Goal: Task Accomplishment & Management: Manage account settings

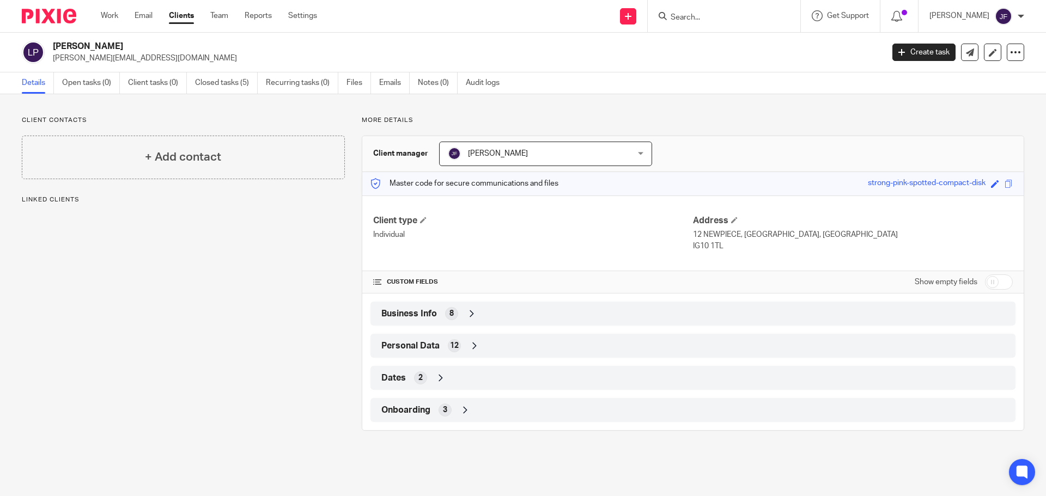
click at [99, 80] on link "Open tasks (0)" at bounding box center [91, 82] width 58 height 21
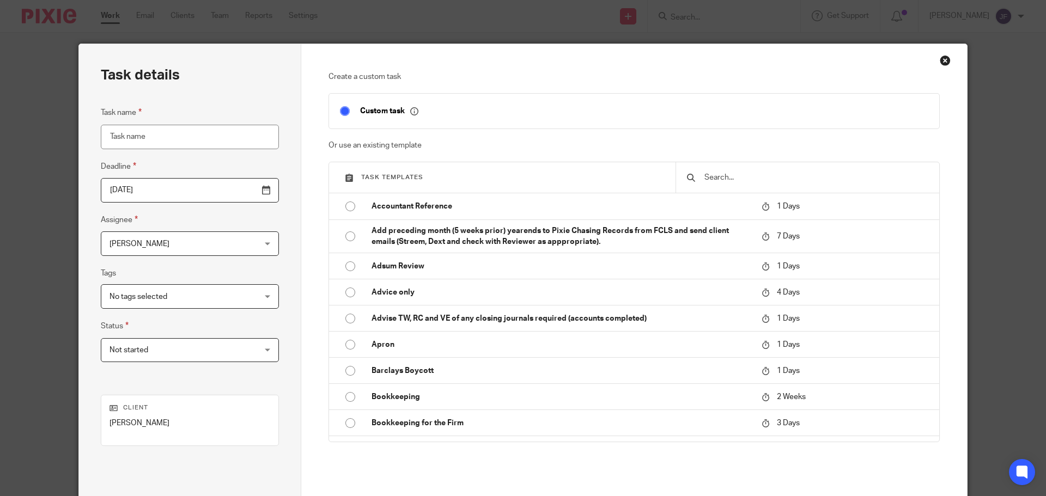
click at [714, 175] on input "text" at bounding box center [815, 178] width 225 height 12
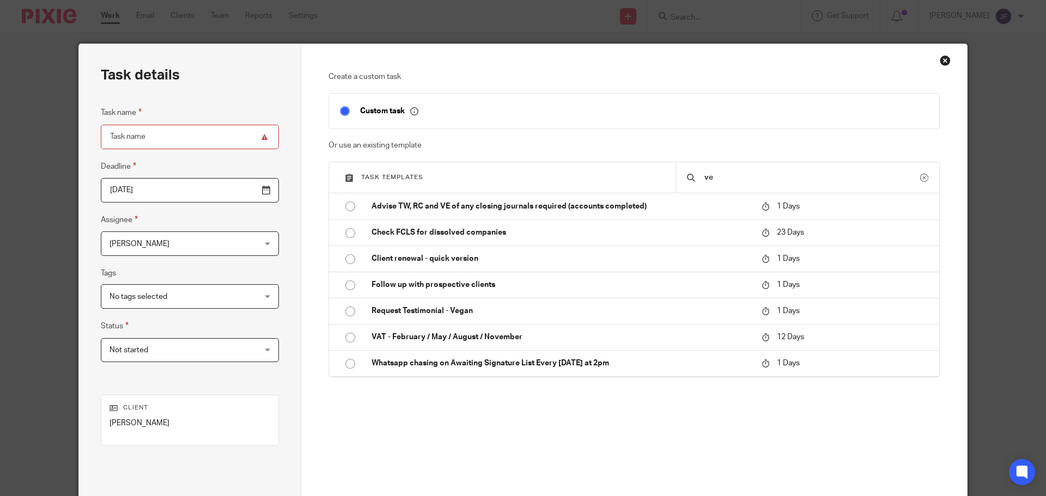
type input "v"
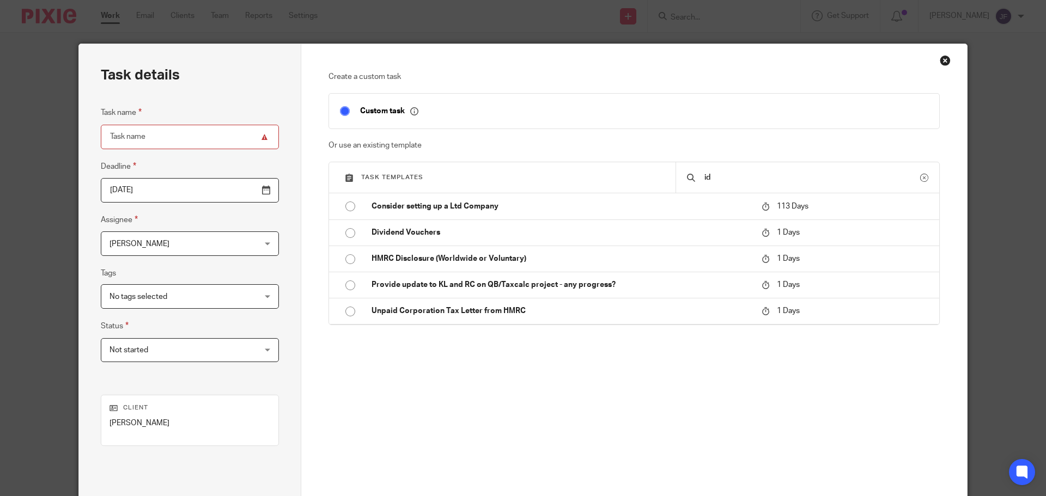
type input "id"
click at [940, 62] on div "Close this dialog window" at bounding box center [945, 60] width 11 height 11
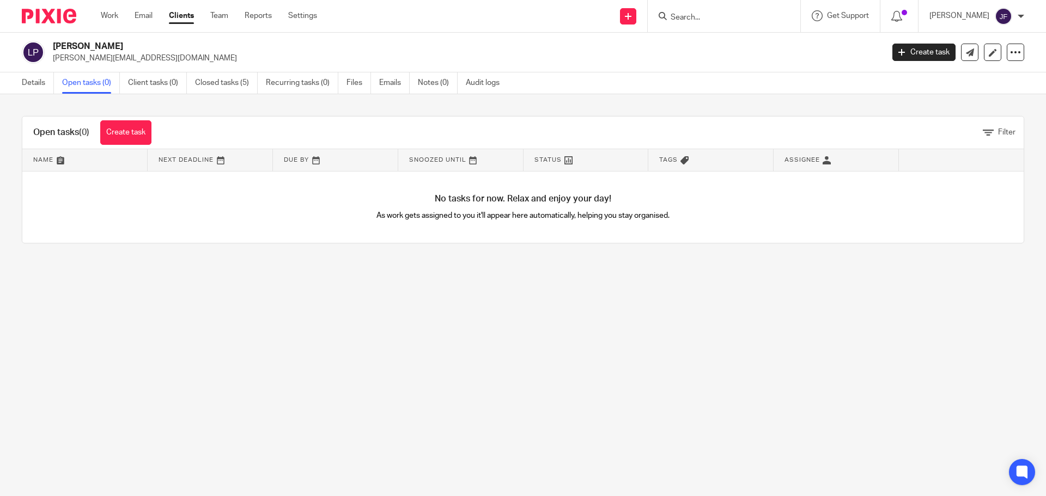
click at [58, 21] on img at bounding box center [49, 16] width 54 height 15
